Goal: Entertainment & Leisure: Browse casually

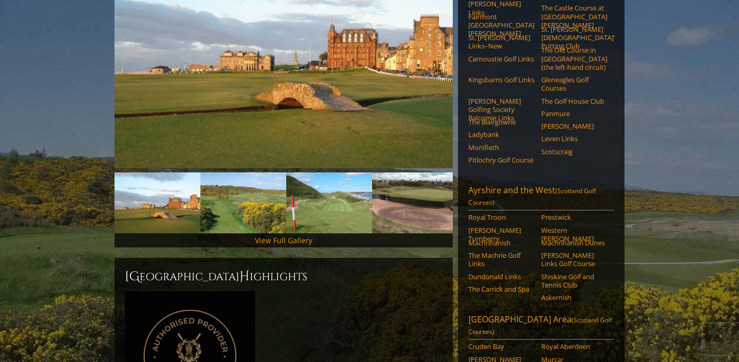
scroll to position [210, 0]
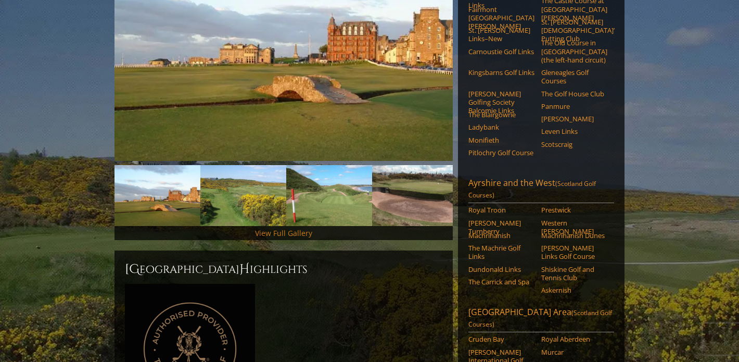
click at [268, 228] on link "View Full Gallery" at bounding box center [283, 233] width 57 height 10
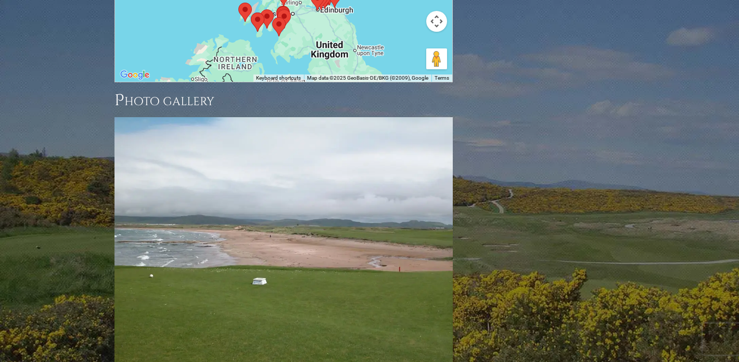
scroll to position [1464, 0]
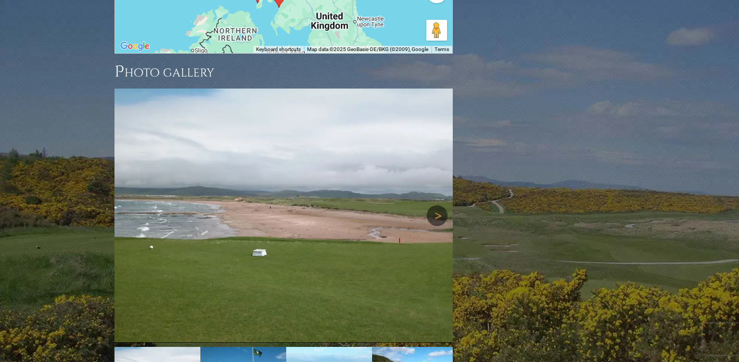
click at [434, 205] on link "Next" at bounding box center [437, 215] width 21 height 21
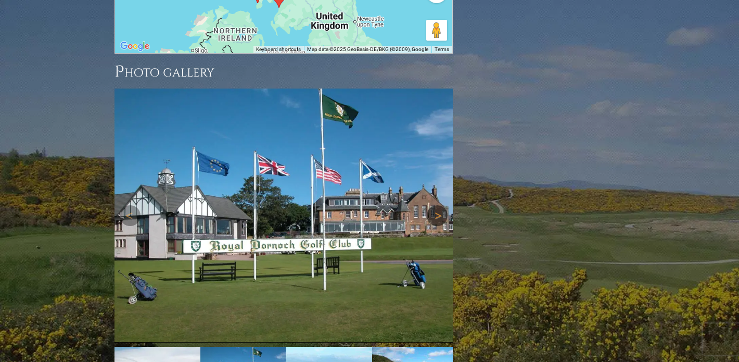
click at [434, 205] on link "Next" at bounding box center [437, 215] width 21 height 21
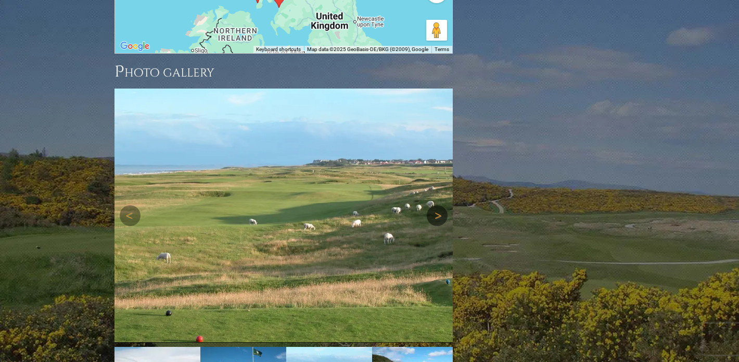
click at [433, 205] on link "Next" at bounding box center [437, 215] width 21 height 21
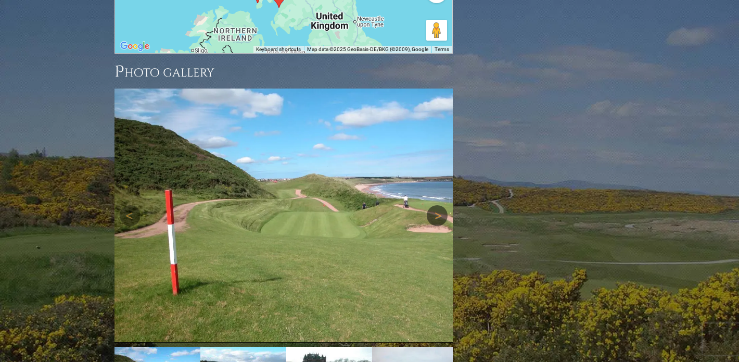
click at [432, 205] on link "Next" at bounding box center [437, 215] width 21 height 21
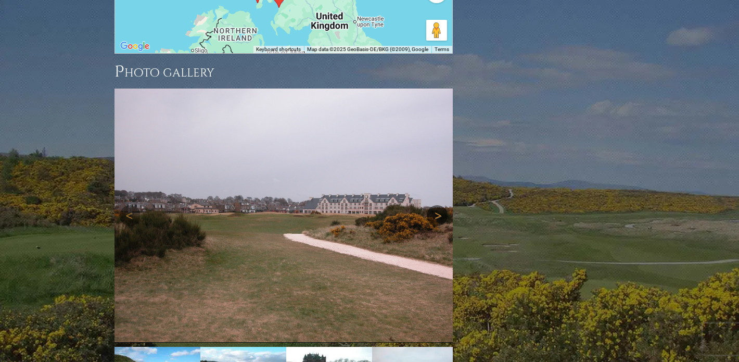
click at [432, 205] on link "Next" at bounding box center [437, 215] width 21 height 21
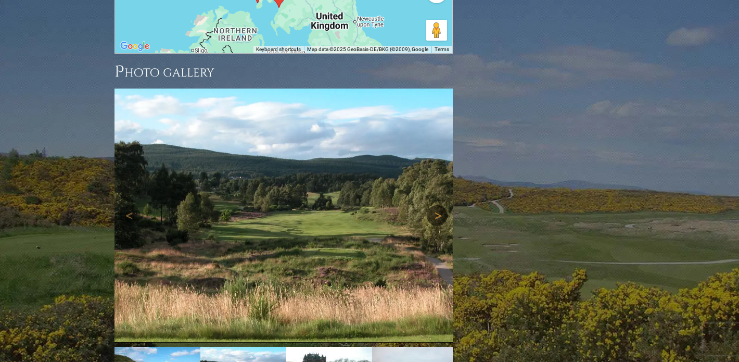
click at [432, 205] on link "Next" at bounding box center [437, 215] width 21 height 21
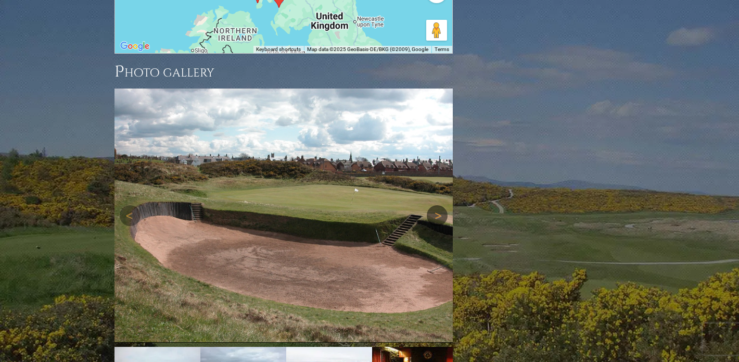
click at [432, 205] on link "Next" at bounding box center [437, 215] width 21 height 21
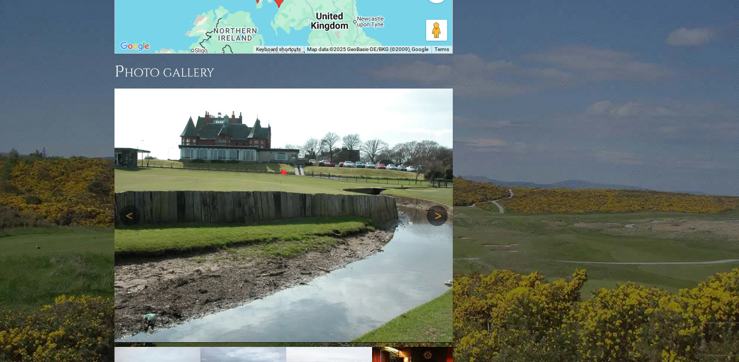
click at [432, 205] on link "Next" at bounding box center [437, 215] width 21 height 21
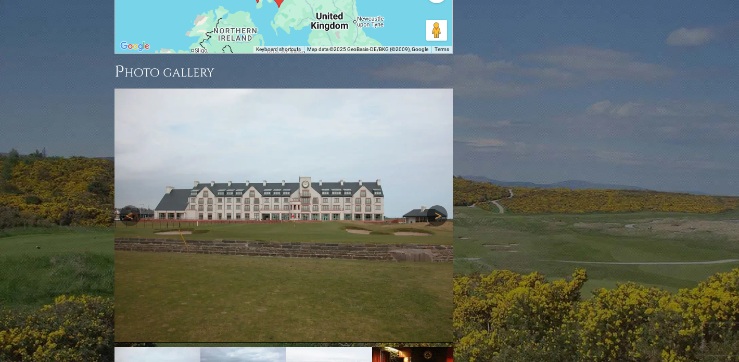
click at [432, 205] on link "Next" at bounding box center [437, 215] width 21 height 21
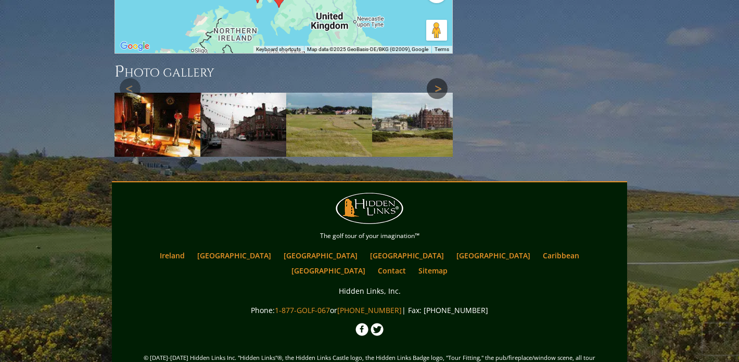
click at [432, 127] on div at bounding box center [283, 122] width 338 height 69
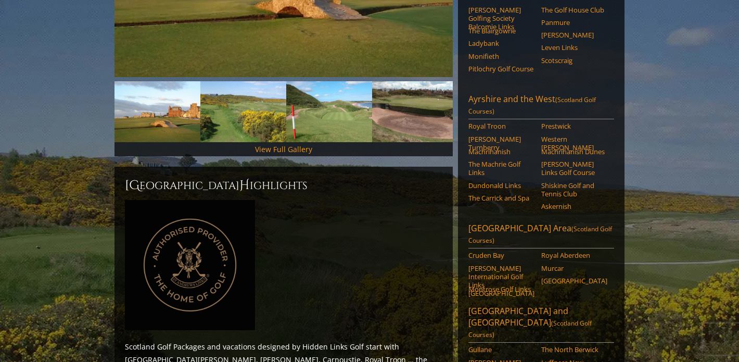
scroll to position [245, 0]
